Goal: Transaction & Acquisition: Purchase product/service

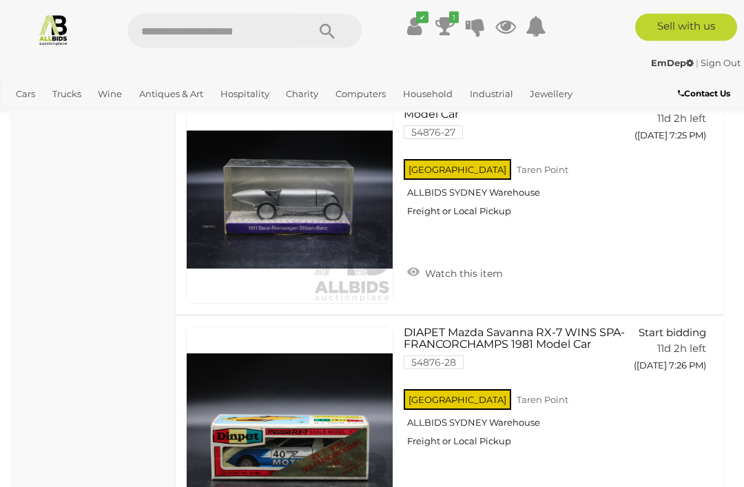
scroll to position [8702, 0]
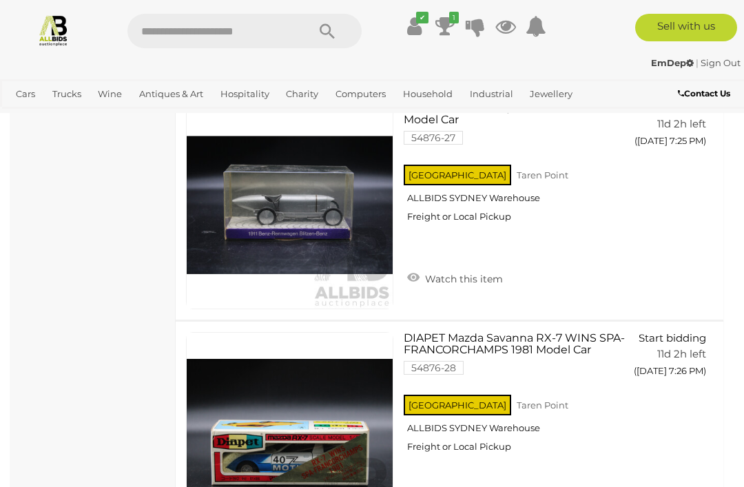
click at [444, 25] on icon at bounding box center [444, 26] width 19 height 25
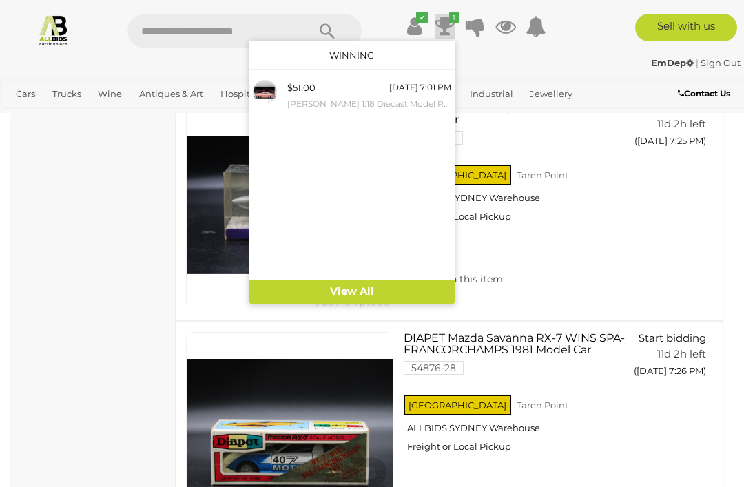
click at [305, 91] on div "$51.00" at bounding box center [301, 88] width 28 height 16
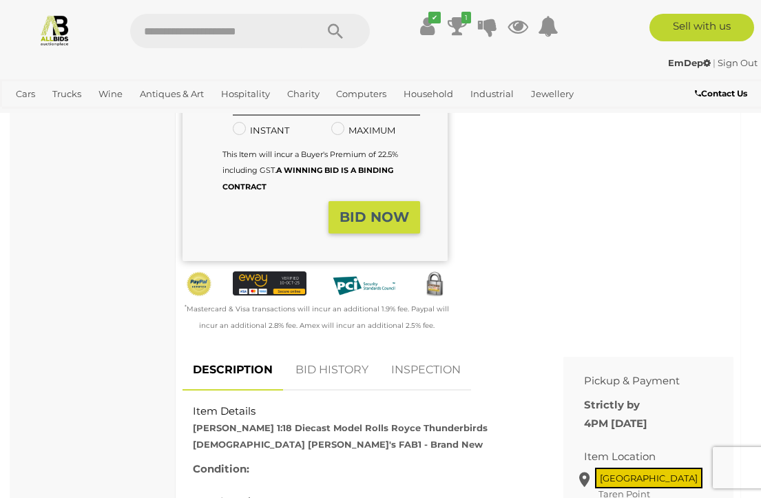
scroll to position [453, 0]
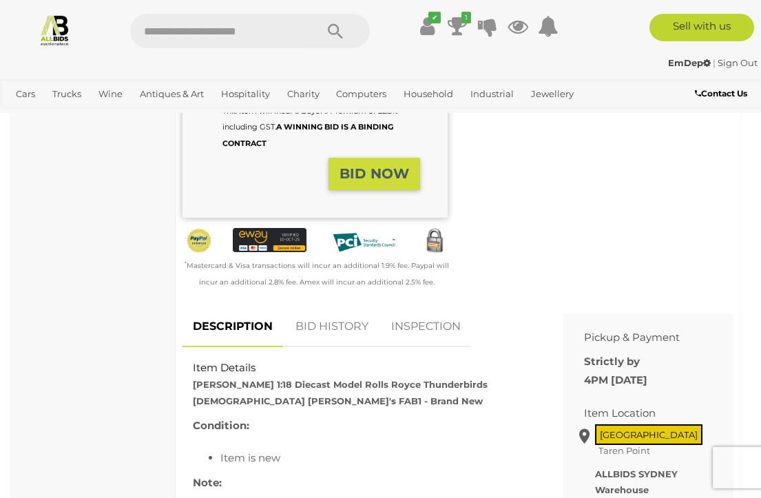
click at [313, 307] on link "BID HISTORY" at bounding box center [332, 327] width 94 height 41
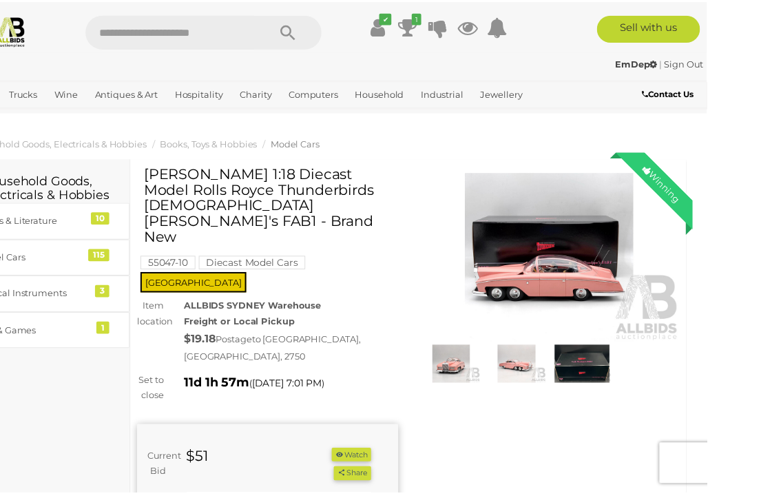
scroll to position [1, 12]
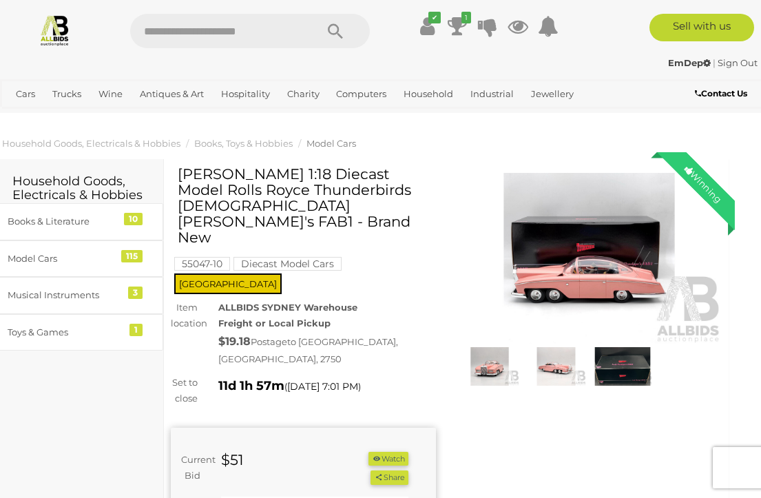
click at [37, 329] on div "Toys & Games" at bounding box center [65, 332] width 114 height 16
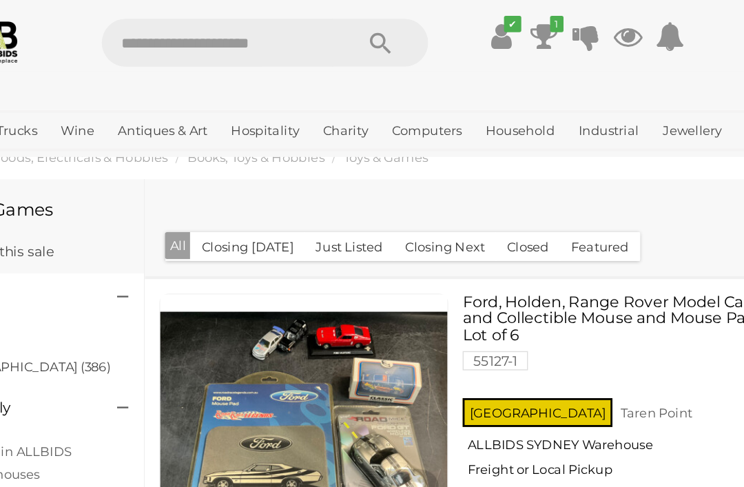
scroll to position [0, 17]
